Goal: Navigation & Orientation: Find specific page/section

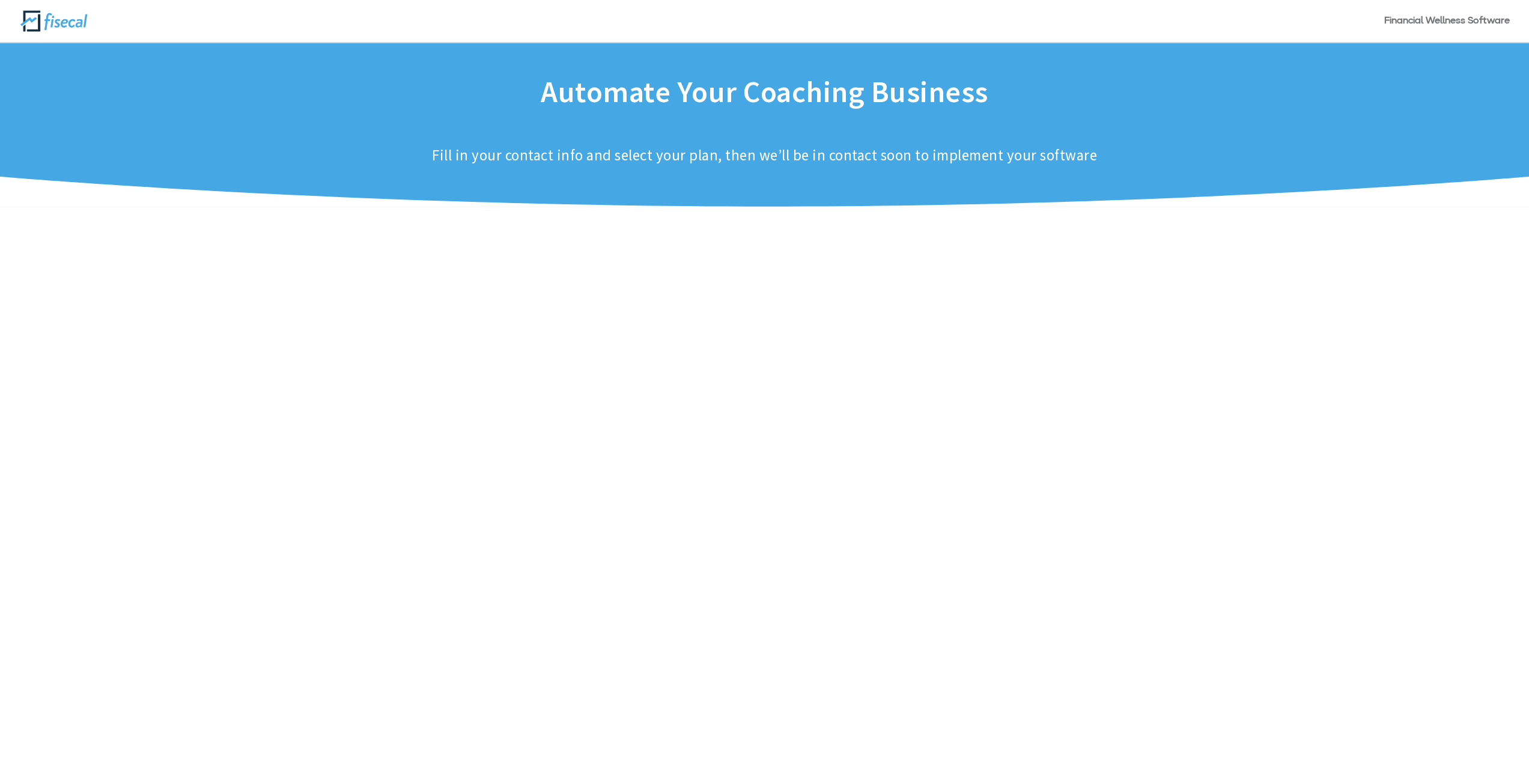
click at [1446, 23] on link "Financial Wellness Software" at bounding box center [1447, 30] width 125 height 25
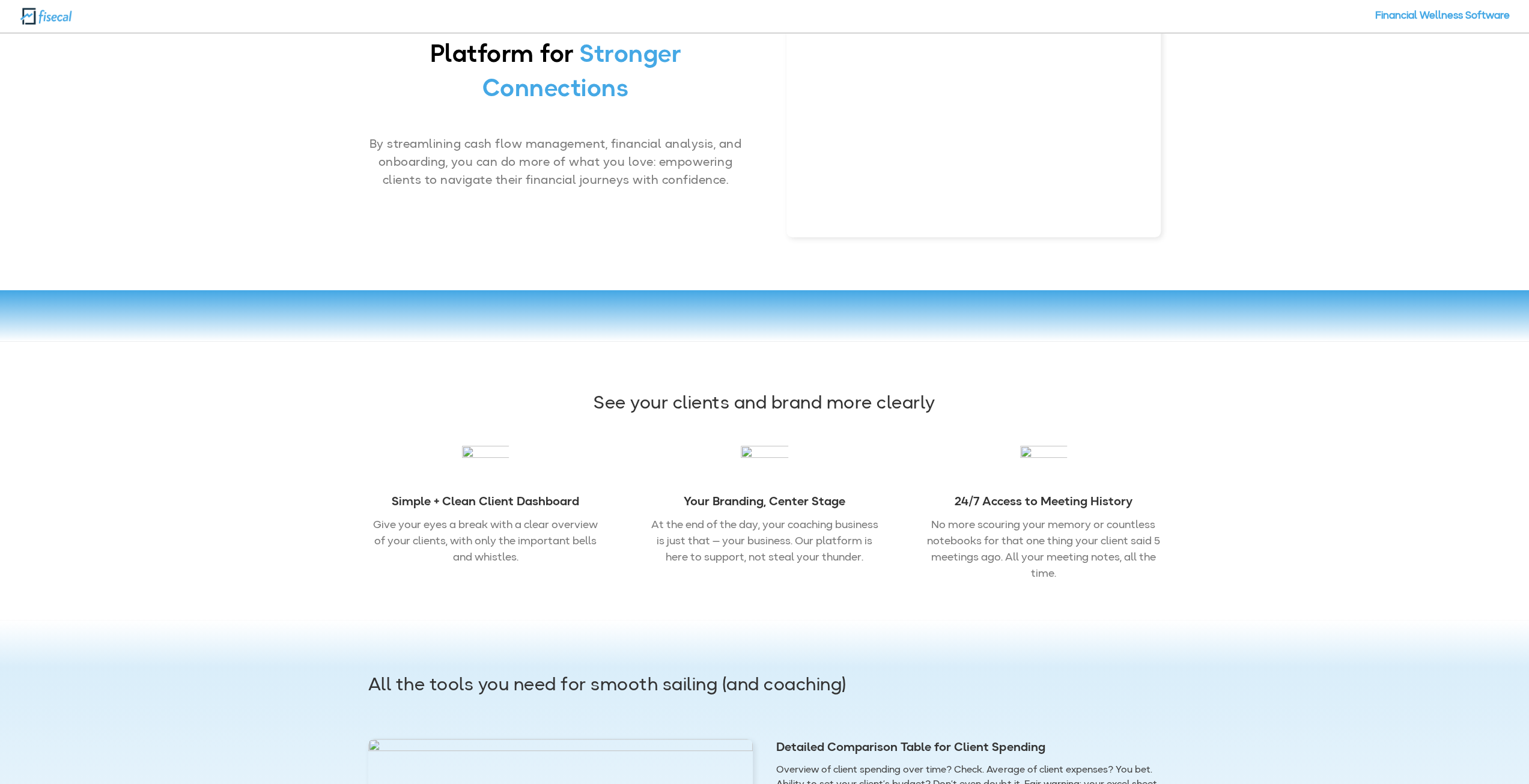
scroll to position [120, 0]
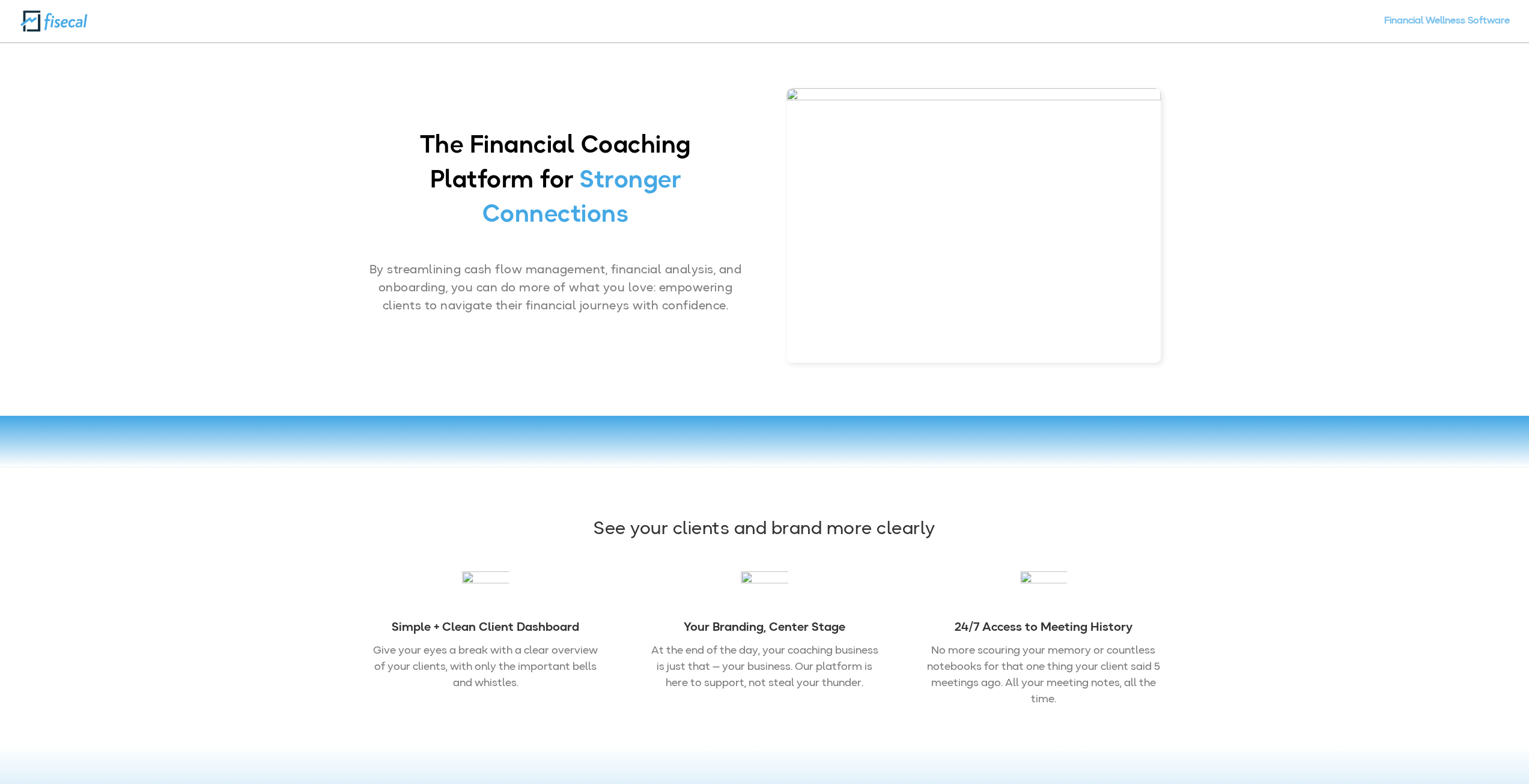
click at [1469, 18] on link "Financial Wellness Software" at bounding box center [1447, 30] width 125 height 25
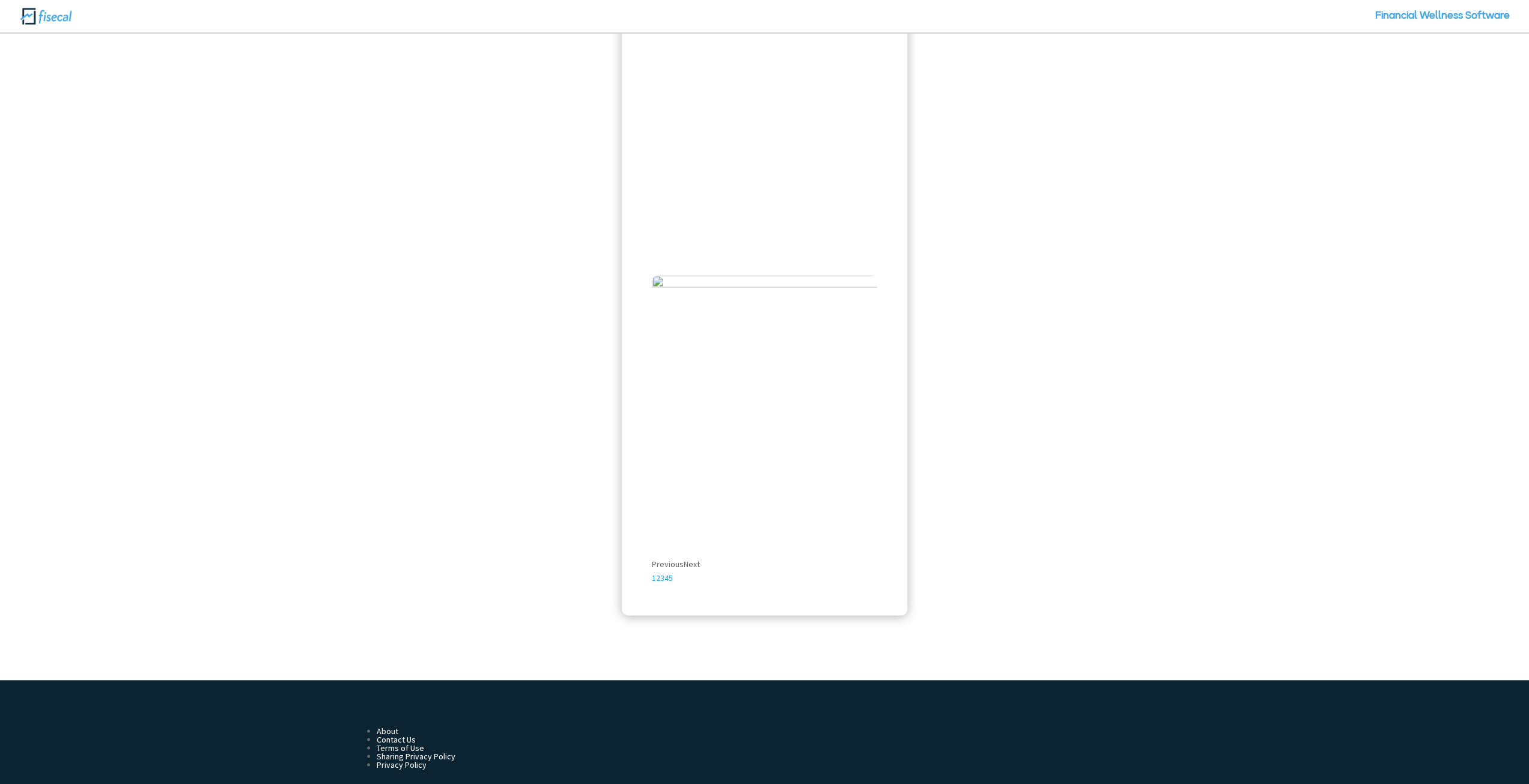
scroll to position [2005, 0]
